Goal: Find contact information

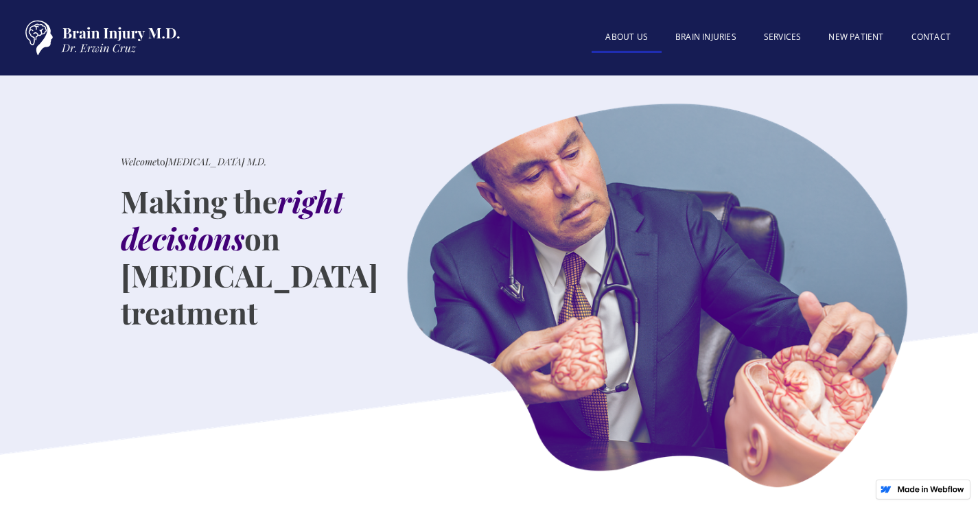
click at [637, 40] on link "About US" at bounding box center [626, 37] width 70 height 29
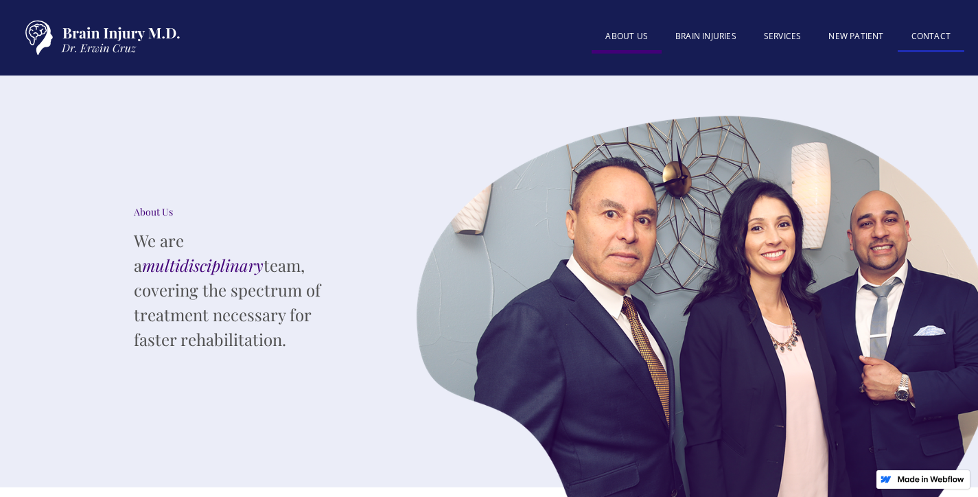
click at [938, 30] on link "Contact" at bounding box center [930, 37] width 67 height 29
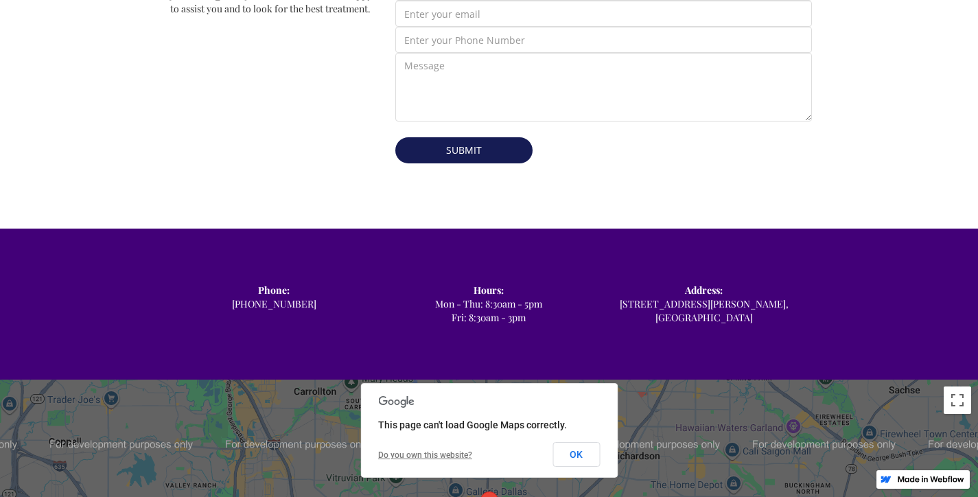
scroll to position [755, 0]
